Goal: Transaction & Acquisition: Book appointment/travel/reservation

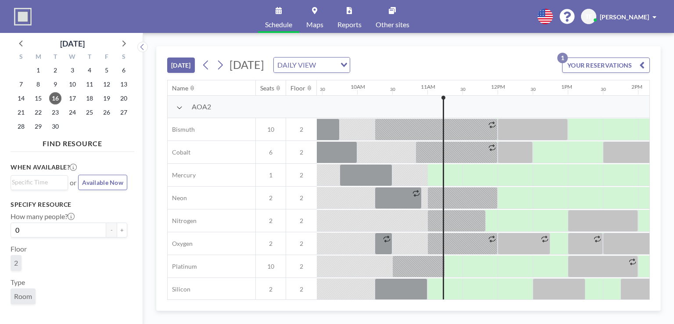
scroll to position [0, 719]
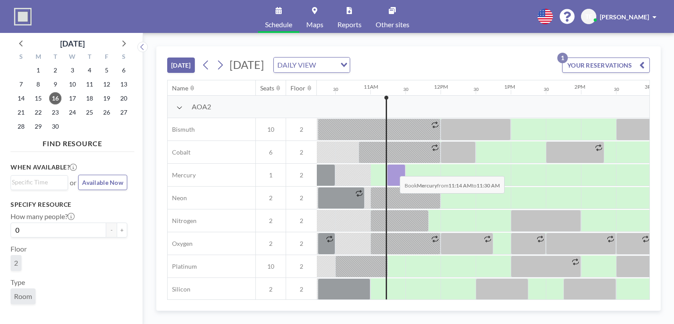
click at [393, 169] on div at bounding box center [396, 175] width 18 height 22
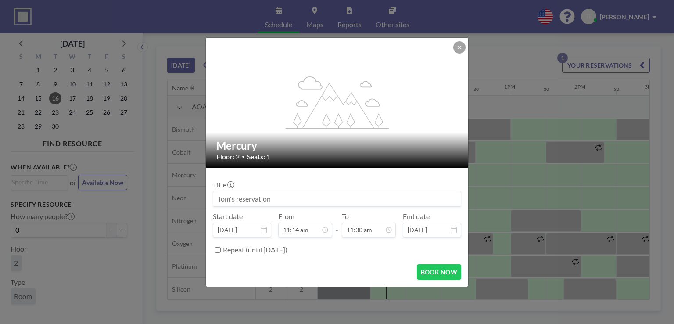
click at [393, 169] on form "Title Start date [DATE] From 11:14 am - To 11:30 am End date [DATE] Repeat (unt…" at bounding box center [337, 227] width 262 height 119
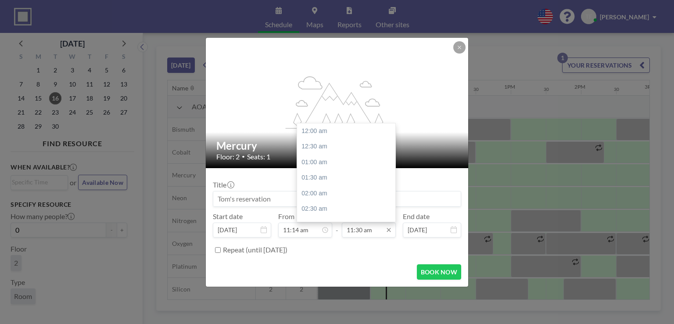
scroll to position [359, 0]
click at [323, 133] on div "11:30 am" at bounding box center [348, 131] width 103 height 16
click at [359, 230] on input "11:30 am" at bounding box center [369, 230] width 54 height 15
click at [331, 158] on div "12:30 pm" at bounding box center [348, 162] width 103 height 16
type input "12:30 pm"
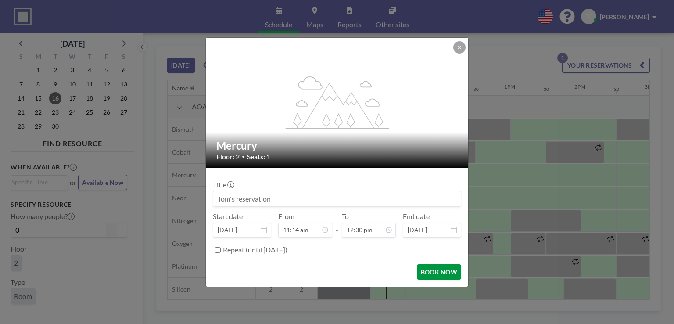
scroll to position [391, 0]
click at [432, 276] on button "BOOK NOW" at bounding box center [439, 271] width 44 height 15
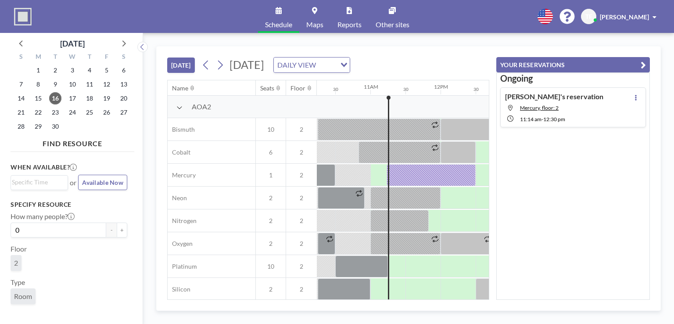
click at [432, 276] on div at bounding box center [423, 266] width 35 height 22
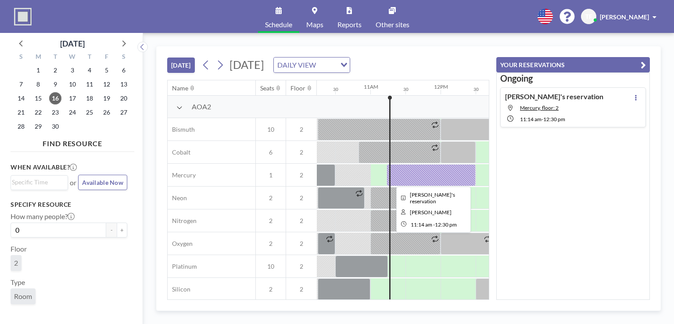
click at [419, 172] on div at bounding box center [431, 175] width 89 height 22
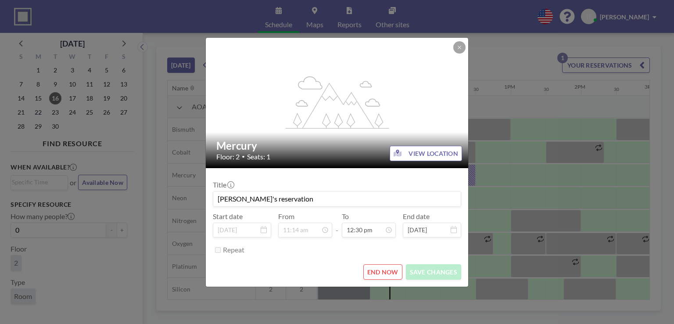
drag, startPoint x: 419, startPoint y: 172, endPoint x: 381, endPoint y: 274, distance: 109.2
click at [381, 274] on button "END NOW" at bounding box center [382, 271] width 39 height 15
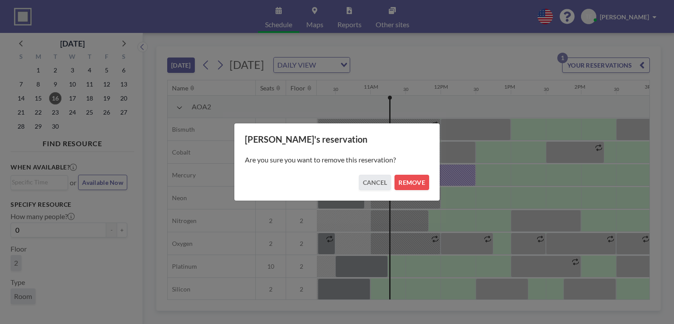
click at [381, 274] on div "[PERSON_NAME]'s reservation Are you sure you want to remove this reservation? C…" at bounding box center [337, 162] width 674 height 324
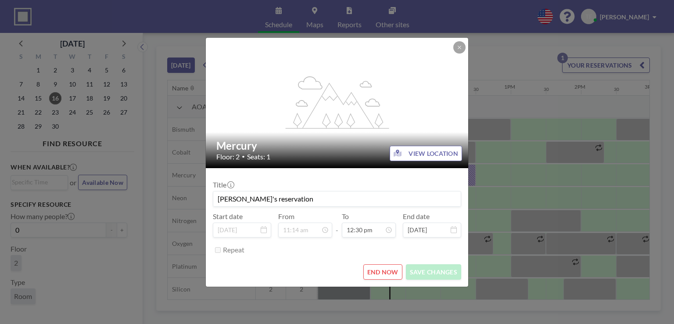
click at [388, 270] on button "END NOW" at bounding box center [382, 271] width 39 height 15
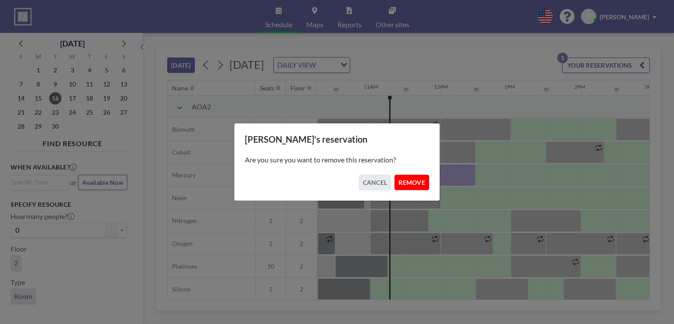
click at [414, 183] on button "REMOVE" at bounding box center [412, 182] width 35 height 15
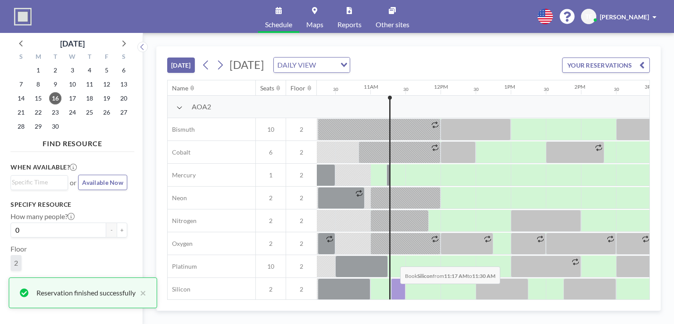
click at [393, 290] on div at bounding box center [398, 289] width 14 height 22
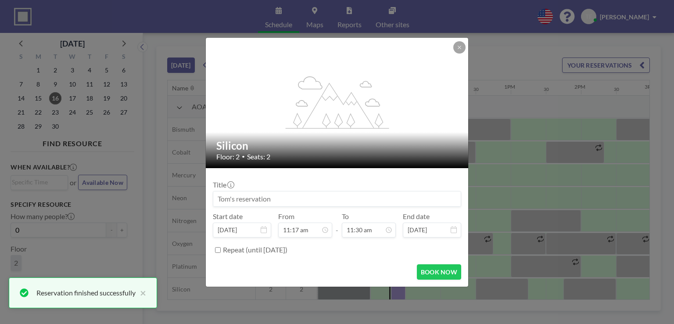
click at [393, 290] on div "flex-grow: 1.2; Silicon Floor: 2 • Seats: 2 Title Start date [DATE] From 11:17 …" at bounding box center [337, 162] width 674 height 324
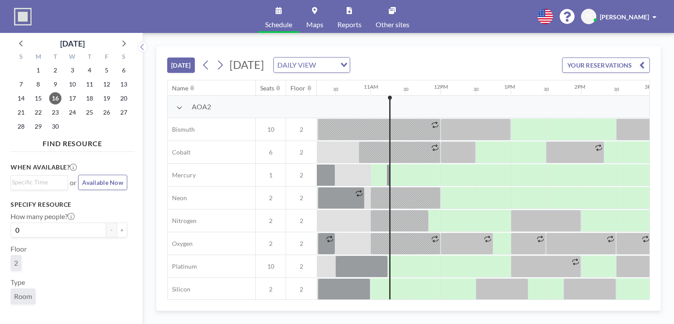
click at [393, 290] on div at bounding box center [387, 289] width 35 height 22
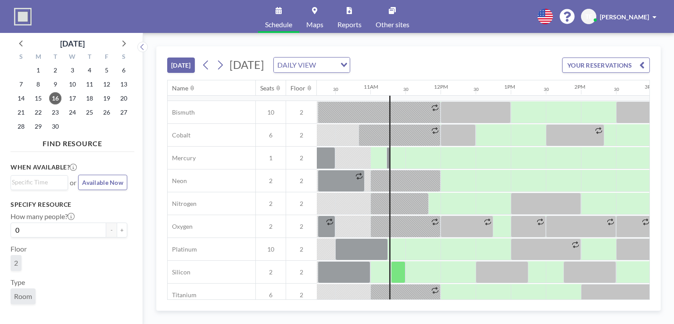
click at [393, 290] on div "AOA2 Bismuth 10 2 Cobalt 6 2 Mercury 1 2 Neon 2 2 Nitrogen 2 2 Oxygen 2 2 Plati…" at bounding box center [366, 193] width 1835 height 228
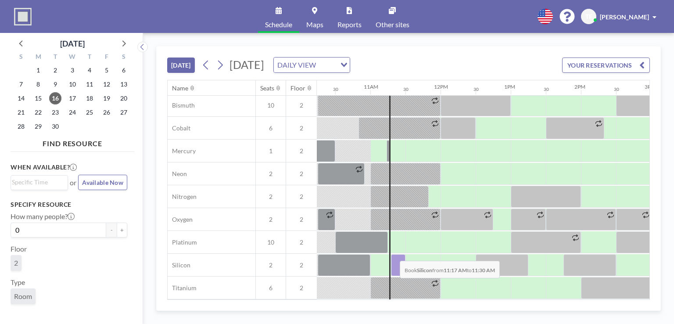
click at [393, 254] on div at bounding box center [398, 265] width 14 height 22
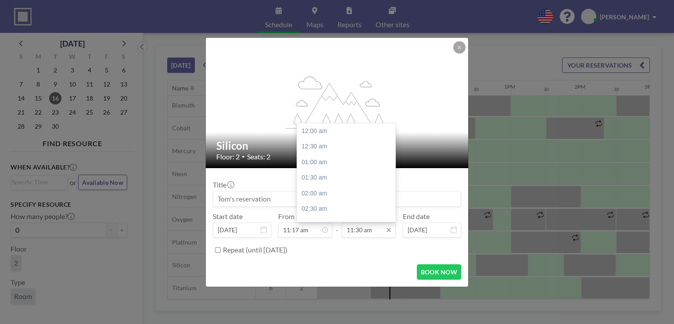
scroll to position [359, 0]
click at [324, 164] on div "12:30 pm" at bounding box center [348, 162] width 103 height 16
type input "12:30 pm"
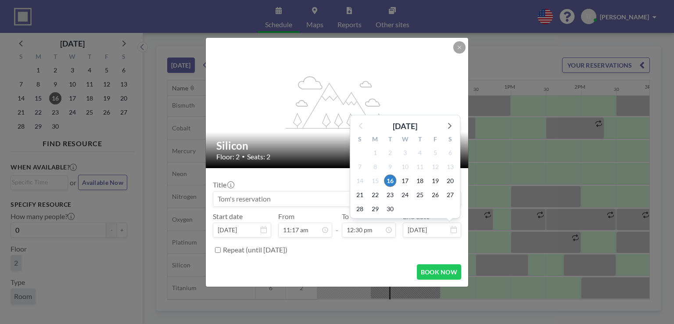
scroll to position [391, 0]
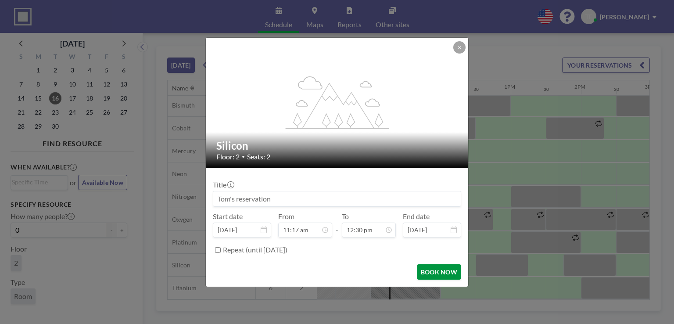
click at [446, 273] on button "BOOK NOW" at bounding box center [439, 271] width 44 height 15
